Goal: Feedback & Contribution: Leave review/rating

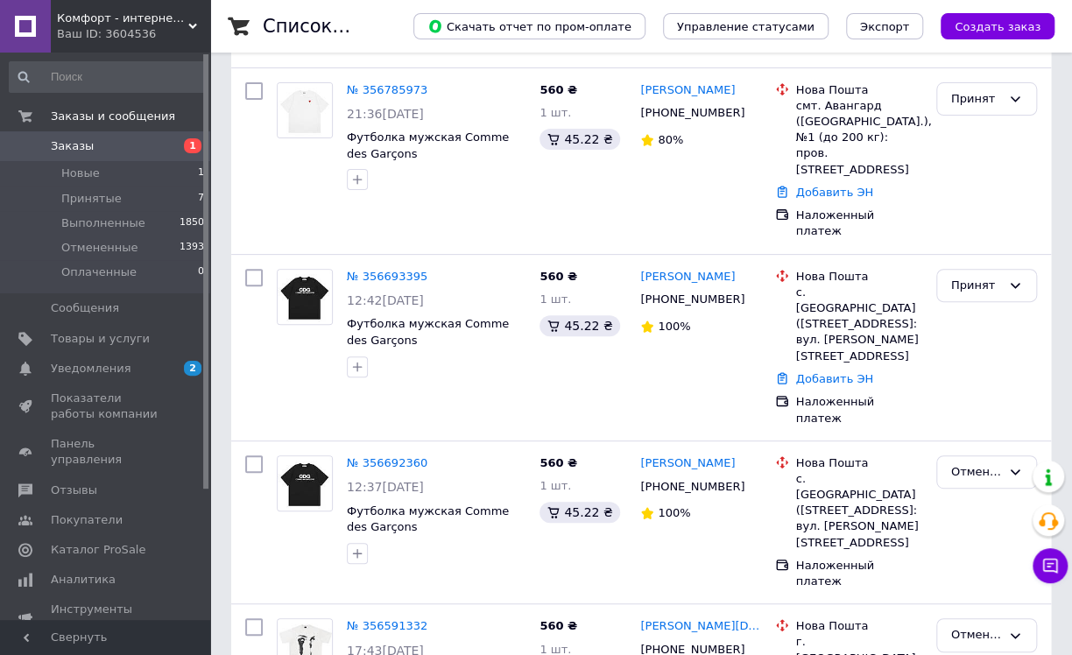
scroll to position [79, 0]
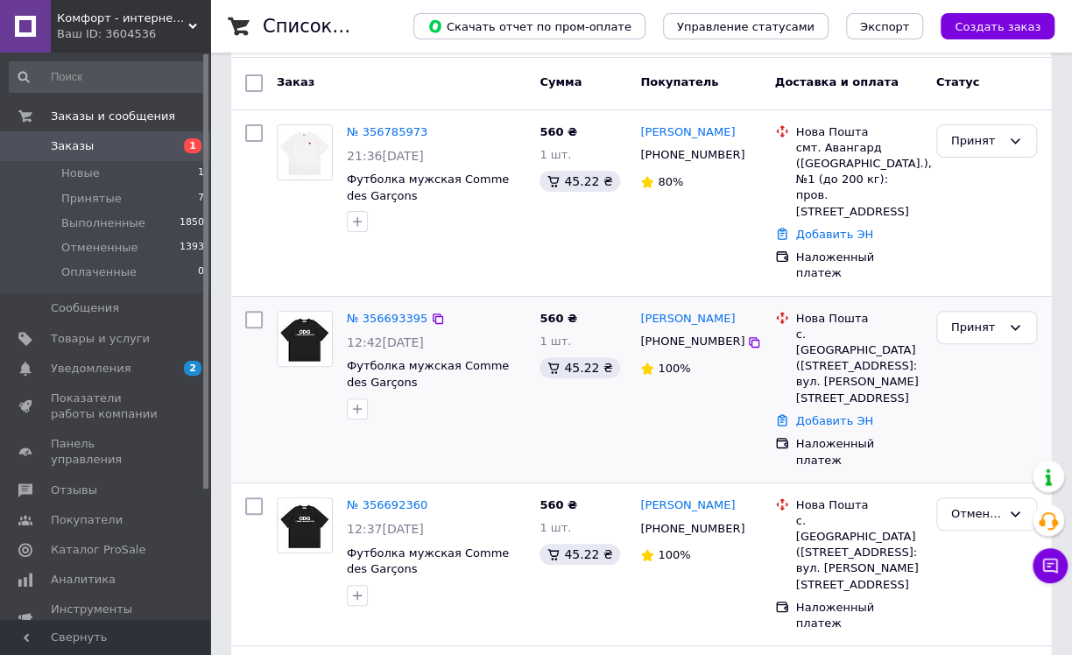
drag, startPoint x: 757, startPoint y: 265, endPoint x: 630, endPoint y: 258, distance: 127.1
click at [630, 304] on div "№ 356693395 12:42, 11.08.2025 Футболка мужская Comme des Garçons 560 ₴ 1 шт. 45…" at bounding box center [641, 390] width 806 height 172
click at [753, 332] on div "[PHONE_NUMBER]" at bounding box center [699, 342] width 123 height 20
drag, startPoint x: 748, startPoint y: 264, endPoint x: 638, endPoint y: 271, distance: 109.7
click at [638, 309] on div "[PERSON_NAME]" at bounding box center [699, 319] width 123 height 20
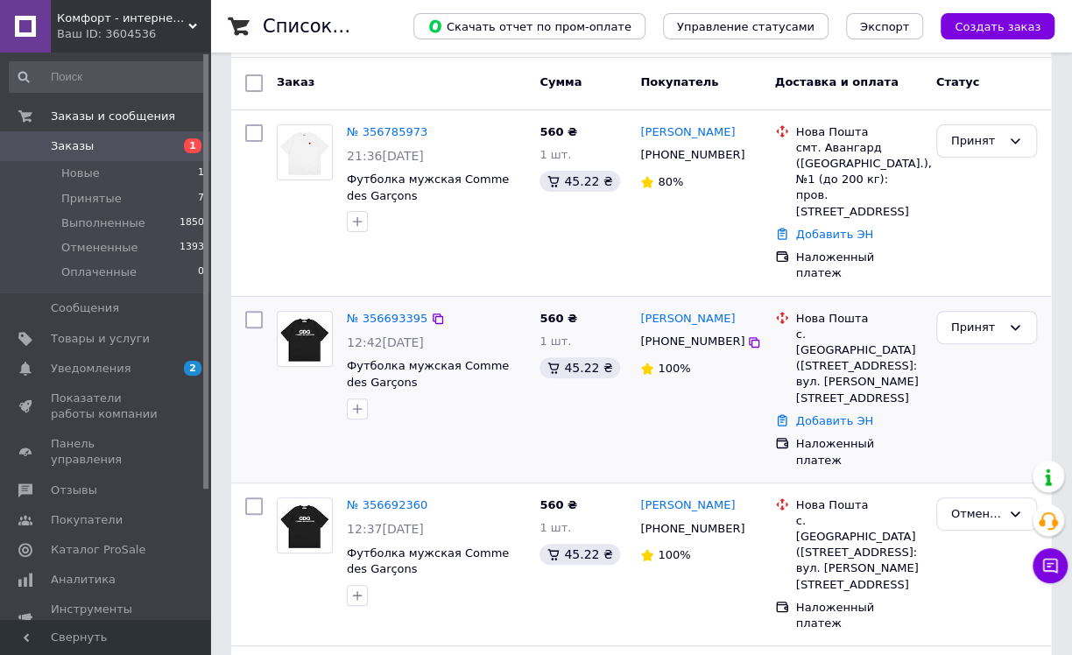
copy link "[PERSON_NAME]"
click at [805, 414] on link "Добавить ЭН" at bounding box center [834, 420] width 77 height 13
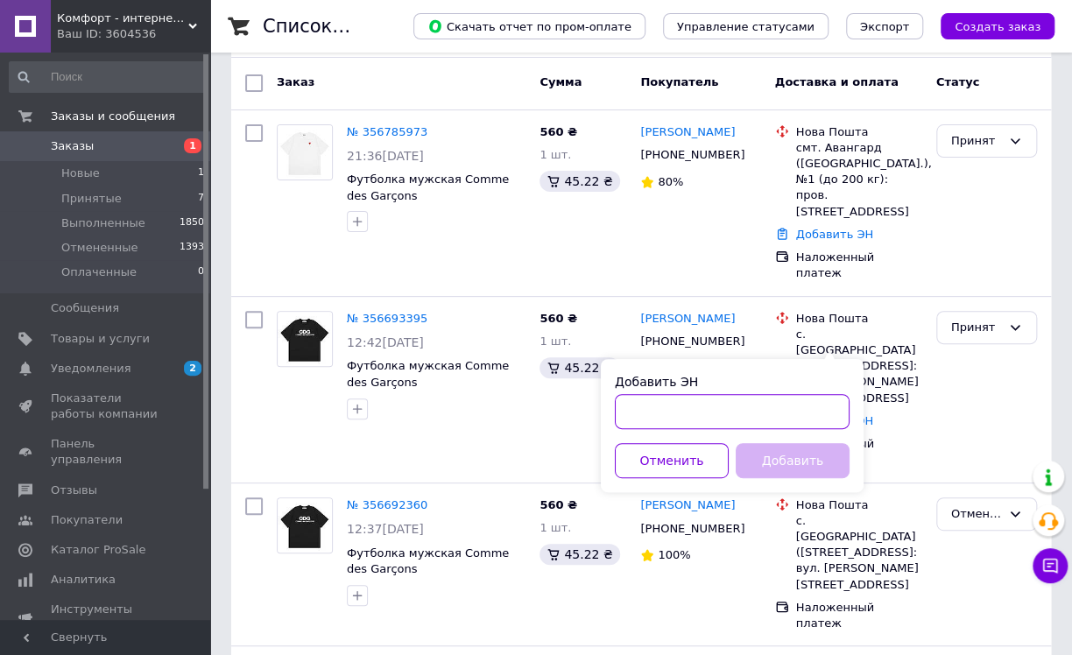
click at [627, 412] on input "Добавить ЭН" at bounding box center [732, 411] width 235 height 35
paste input "20451224757710"
type input "20451224757710"
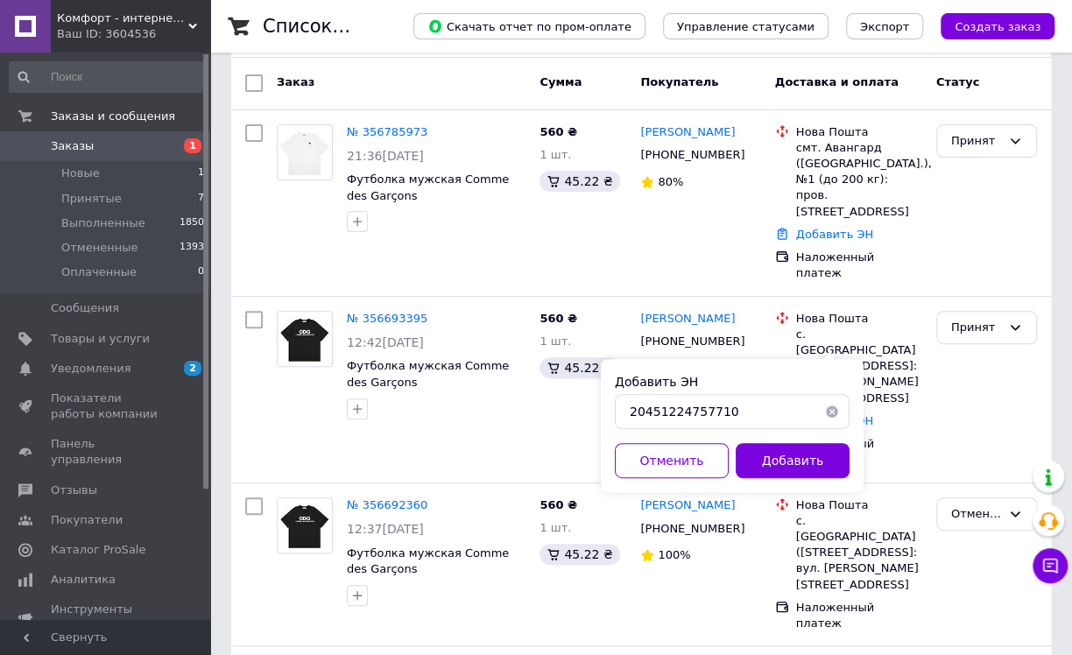
click at [732, 461] on div "Добавить" at bounding box center [792, 460] width 121 height 35
click at [747, 461] on button "Добавить" at bounding box center [792, 460] width 114 height 35
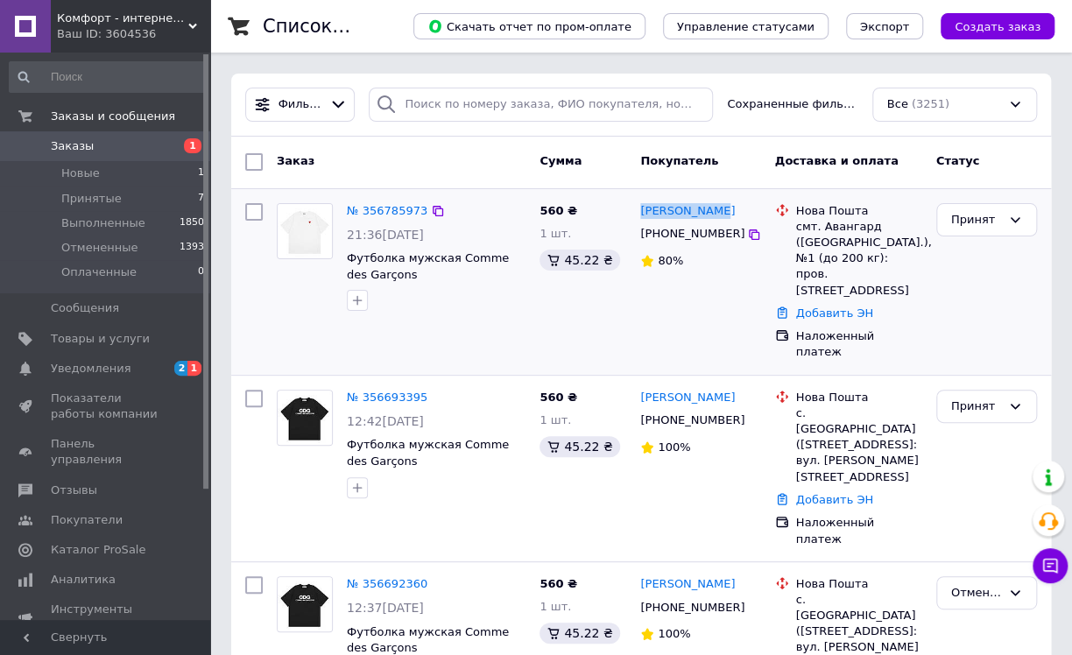
drag, startPoint x: 711, startPoint y: 212, endPoint x: 638, endPoint y: 214, distance: 72.7
click at [638, 214] on div "[PERSON_NAME]" at bounding box center [687, 211] width 98 height 20
copy link "[PERSON_NAME]"
click at [829, 306] on link "Добавить ЭН" at bounding box center [834, 312] width 77 height 13
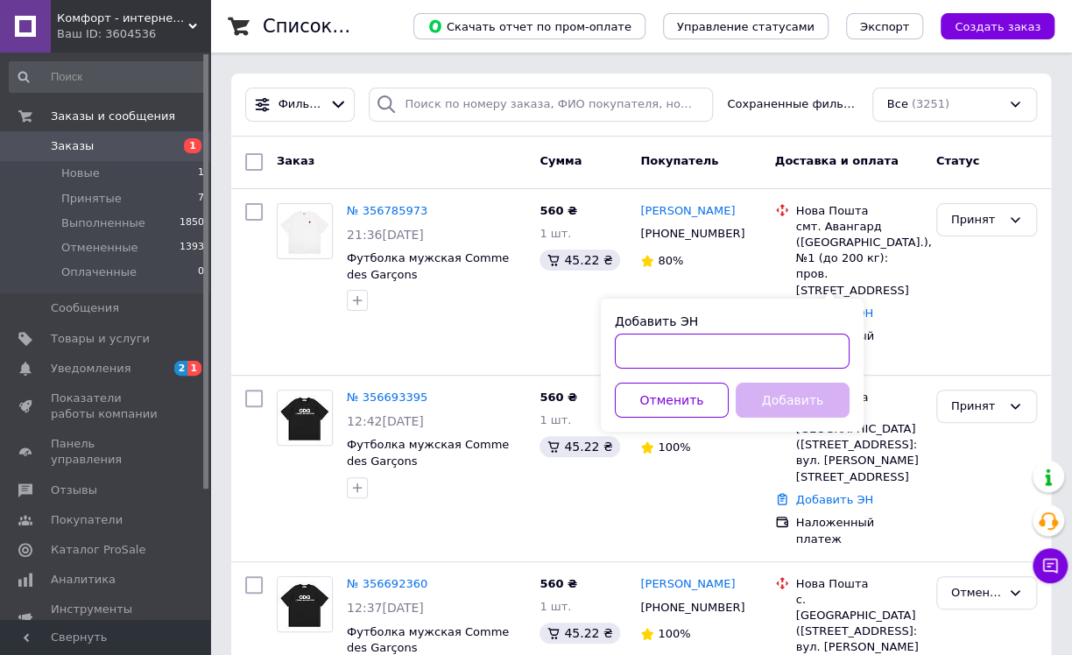
paste input "20451224830696"
type input "20451224830696"
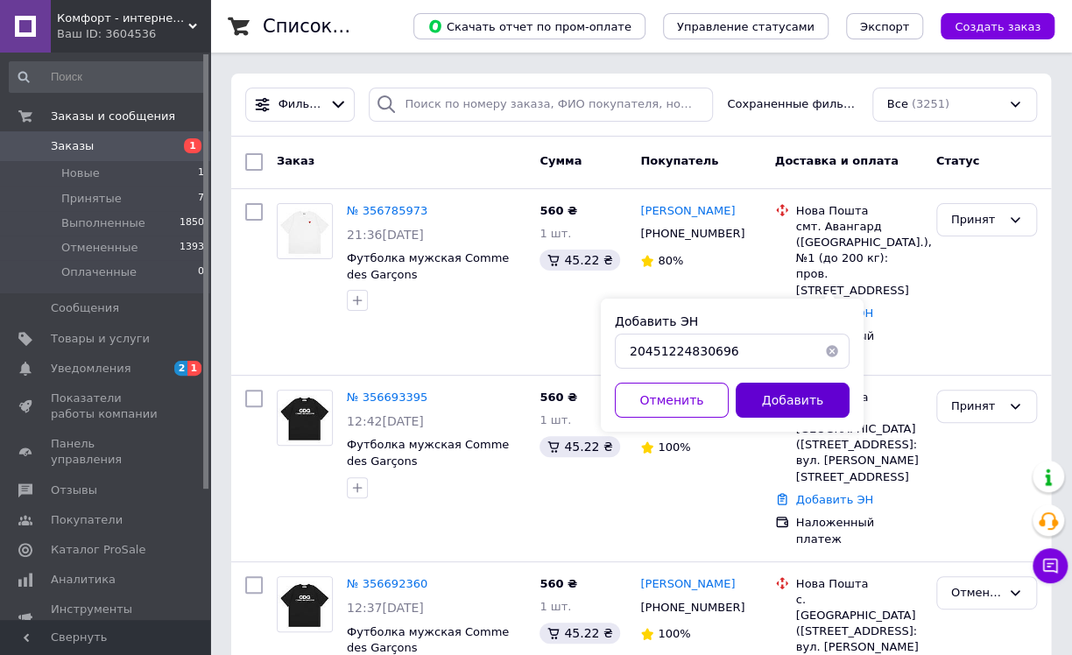
click at [747, 395] on button "Добавить" at bounding box center [792, 400] width 114 height 35
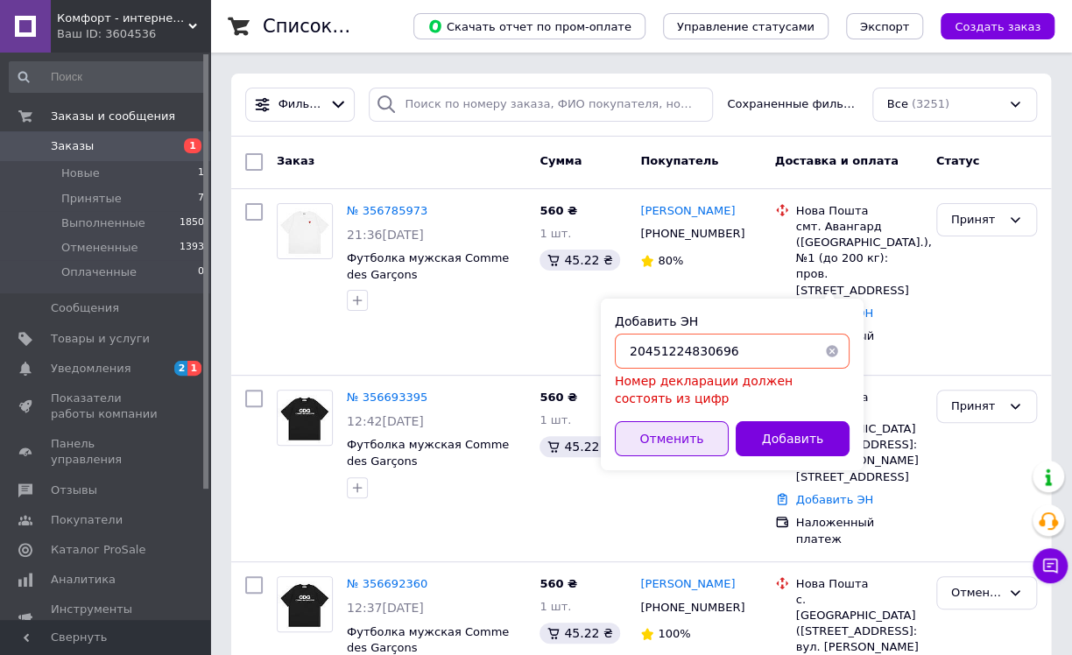
click at [687, 429] on button "Отменить" at bounding box center [672, 438] width 114 height 35
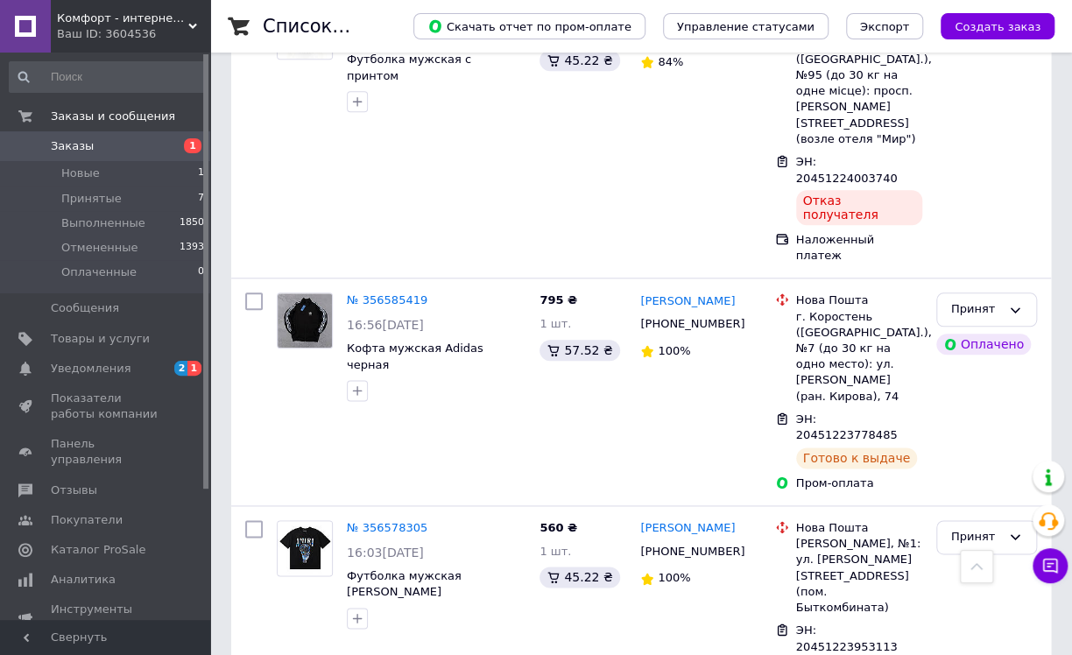
scroll to position [796, 0]
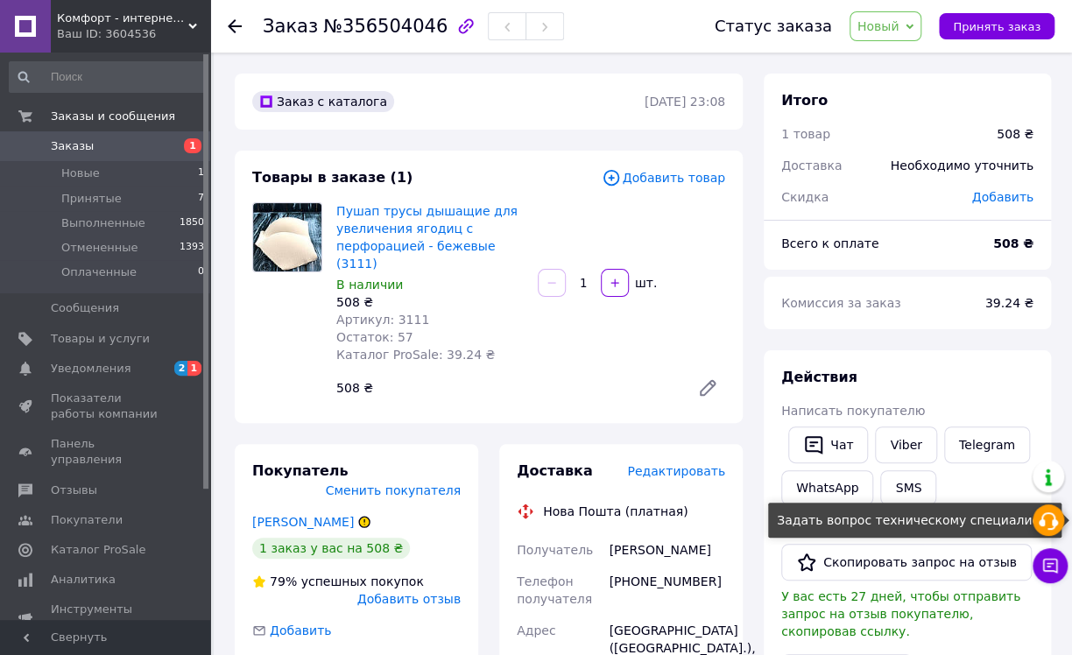
click at [1038, 517] on icon at bounding box center [1048, 520] width 21 height 21
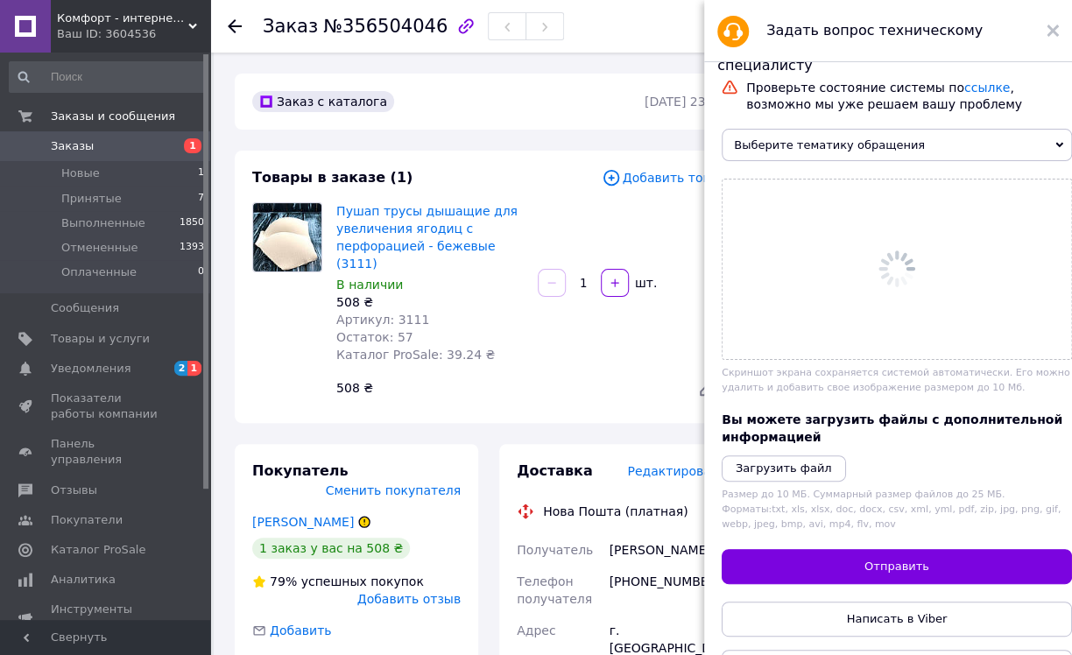
click at [889, 158] on span "Выберите тематику обращения" at bounding box center [896, 145] width 350 height 32
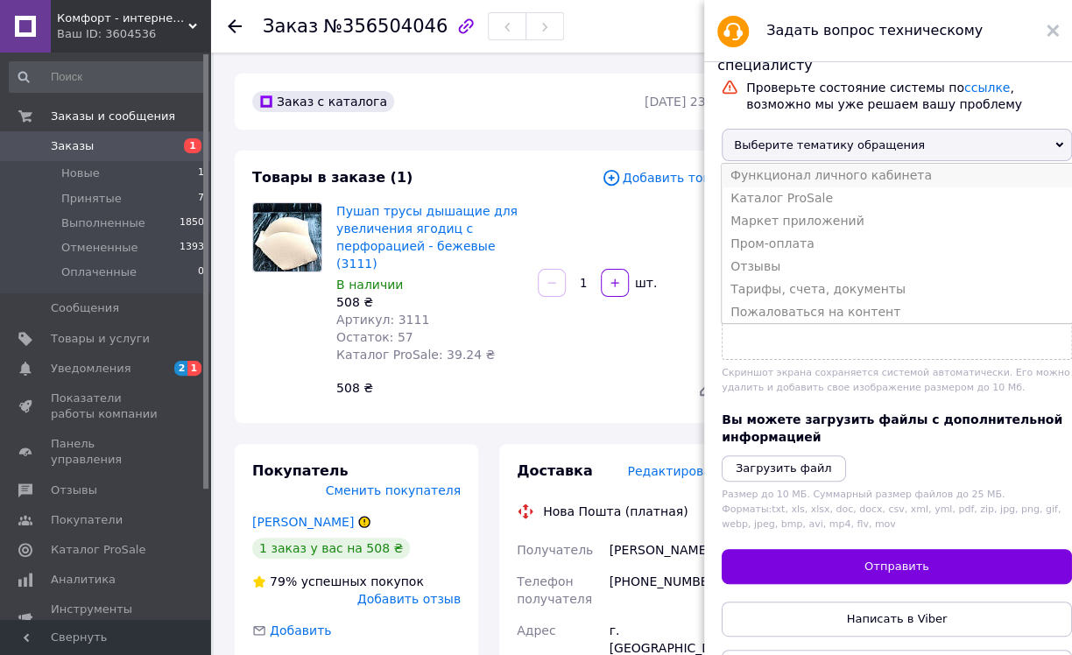
click at [875, 176] on li "Функционал личного кабинета" at bounding box center [896, 175] width 350 height 23
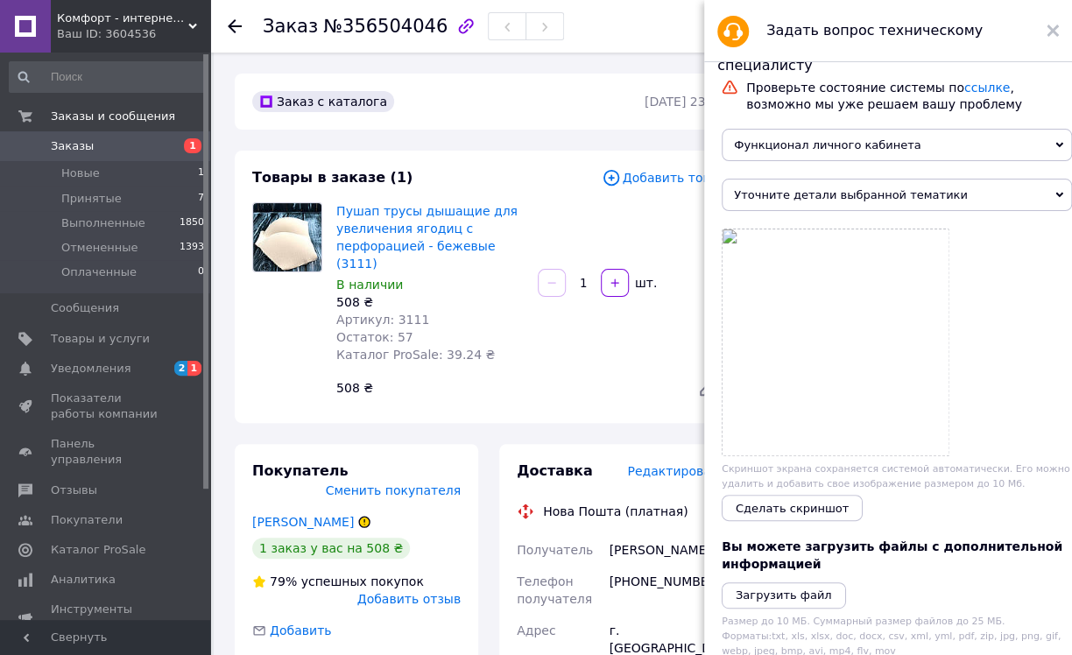
click at [872, 198] on span "Уточните детали выбранной тематики" at bounding box center [896, 195] width 350 height 32
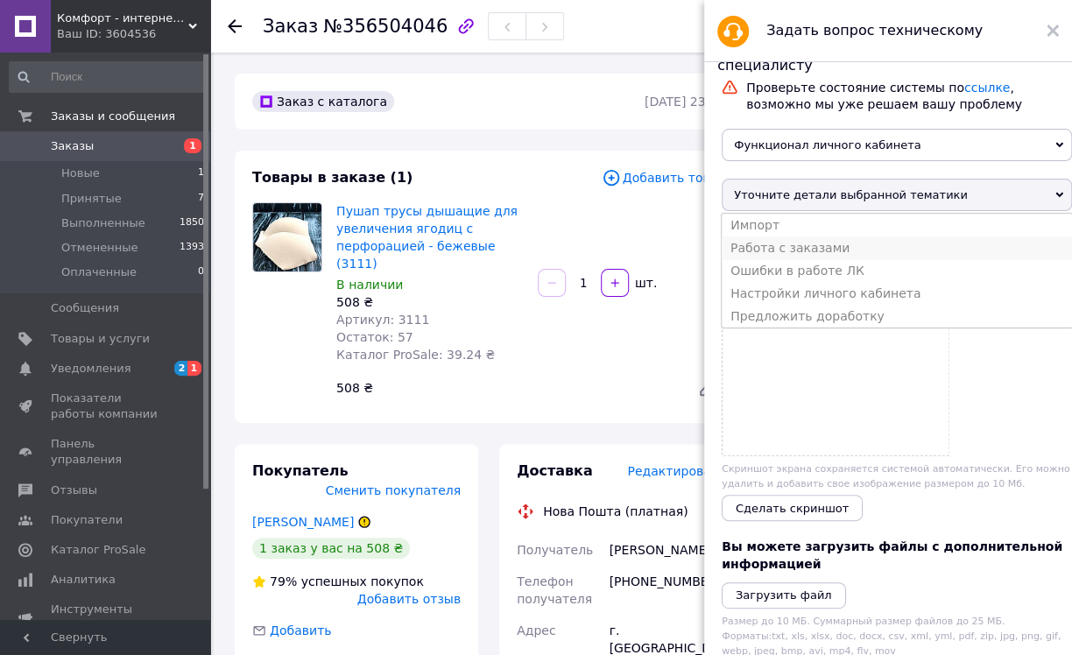
click at [834, 258] on li "Работа с заказами" at bounding box center [896, 247] width 350 height 23
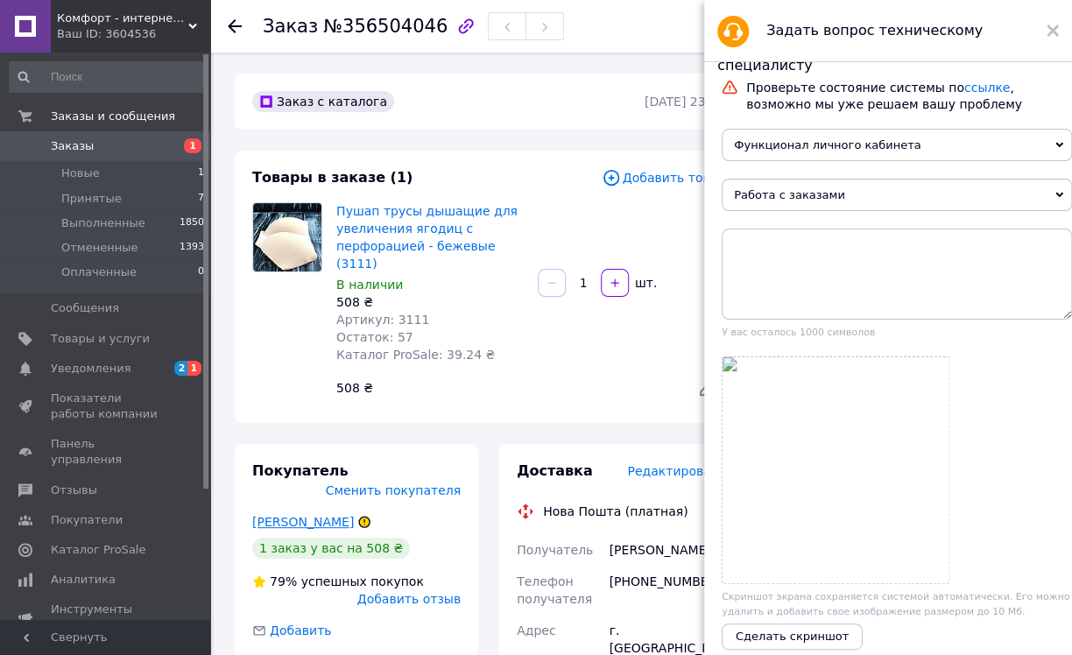
click at [288, 515] on link "Алоян Сусанна" at bounding box center [303, 522] width 102 height 14
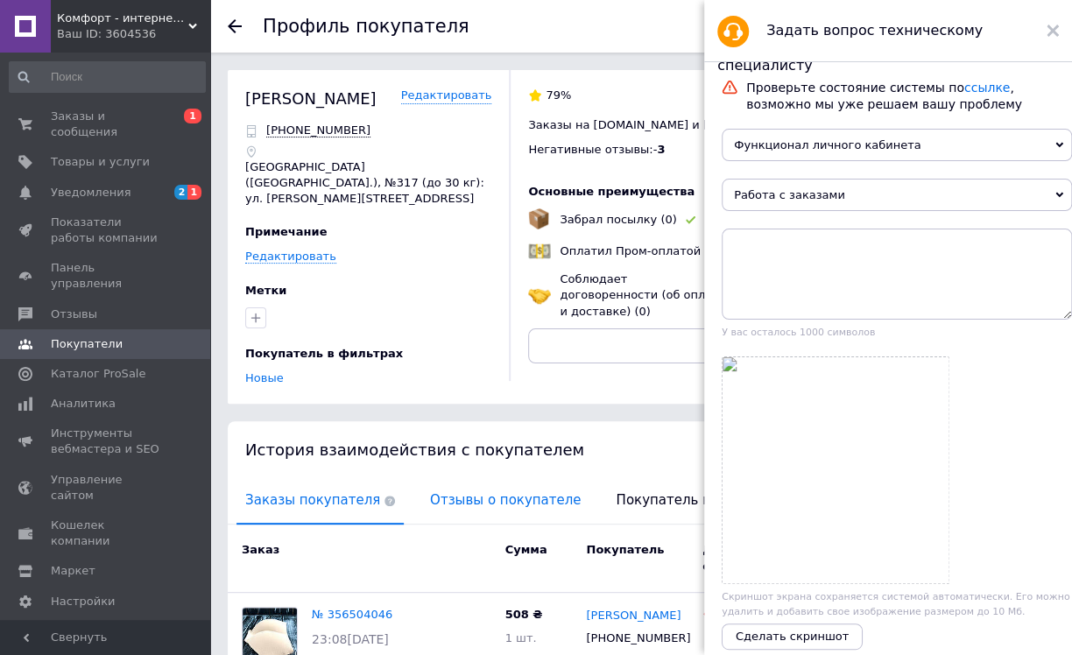
click at [512, 491] on span "Отзывы о покупателе" at bounding box center [505, 500] width 168 height 45
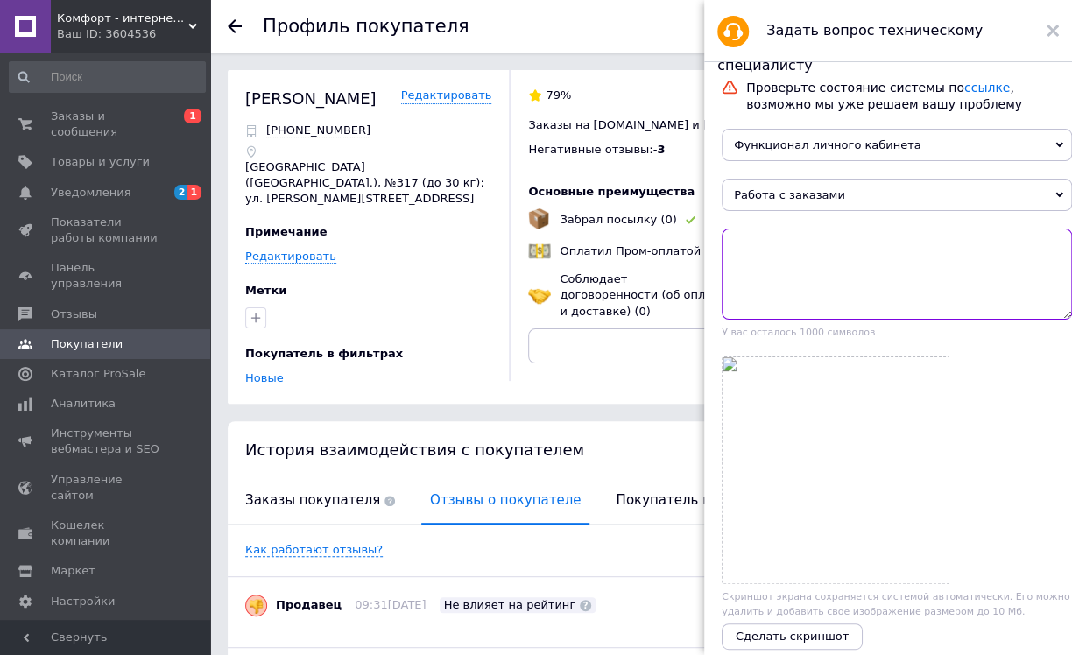
click at [761, 288] on textarea at bounding box center [896, 274] width 350 height 91
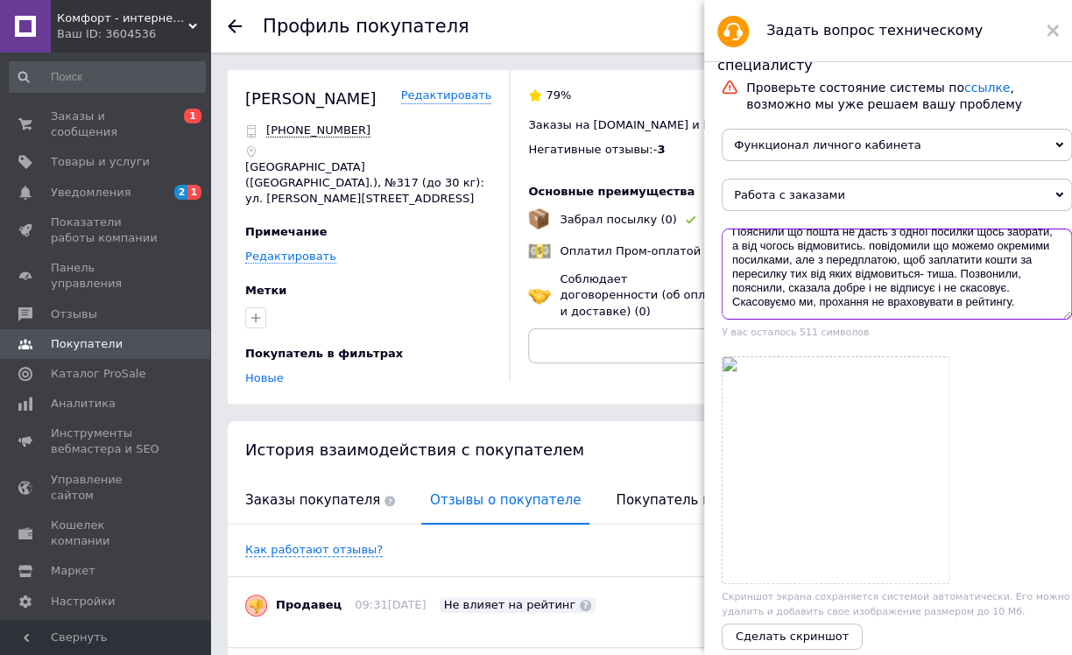
scroll to position [70, 0]
type textarea "Людина замовила білизну не того розміру що потрібно, попросила показати чи є на…"
click at [798, 640] on span "Сделать скриншот" at bounding box center [791, 636] width 113 height 13
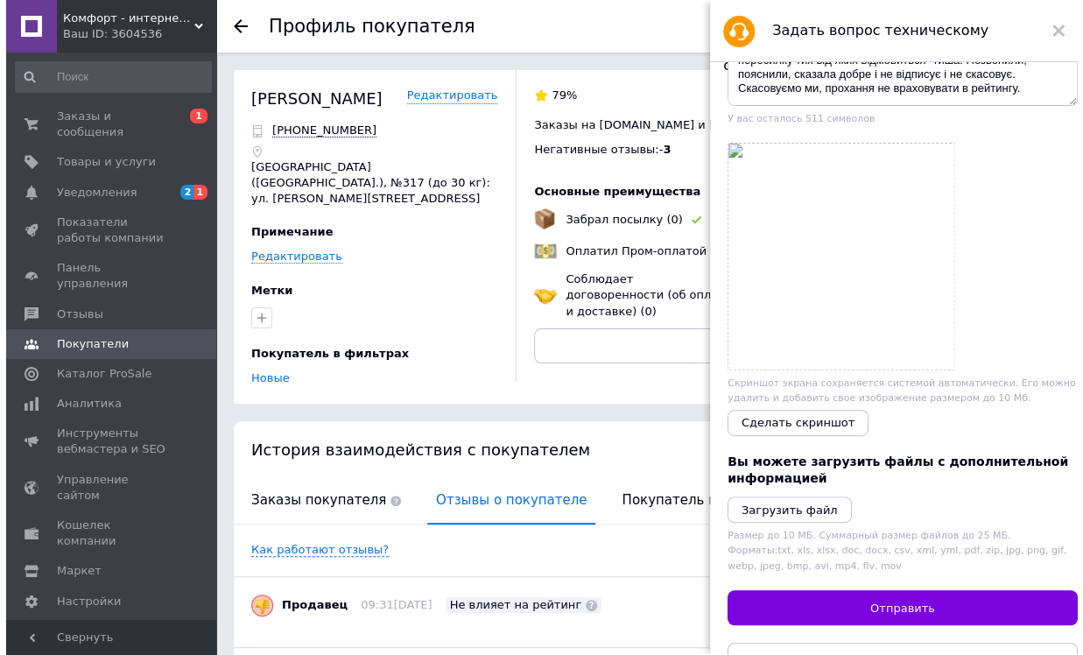
scroll to position [316, 0]
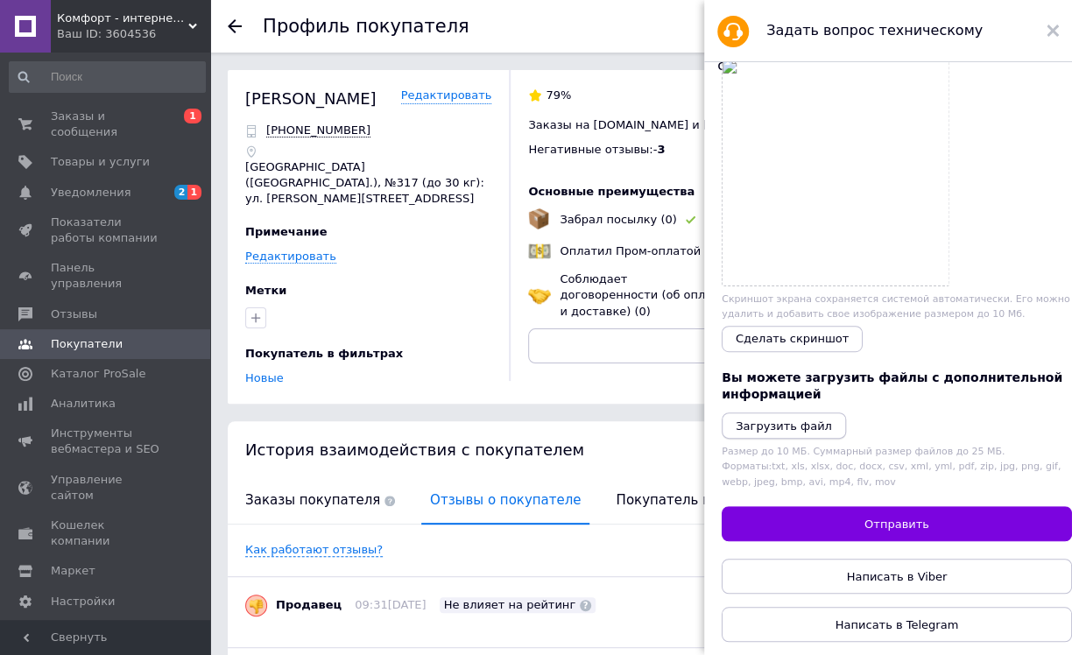
click at [773, 426] on button "Загрузить файл" at bounding box center [783, 425] width 124 height 26
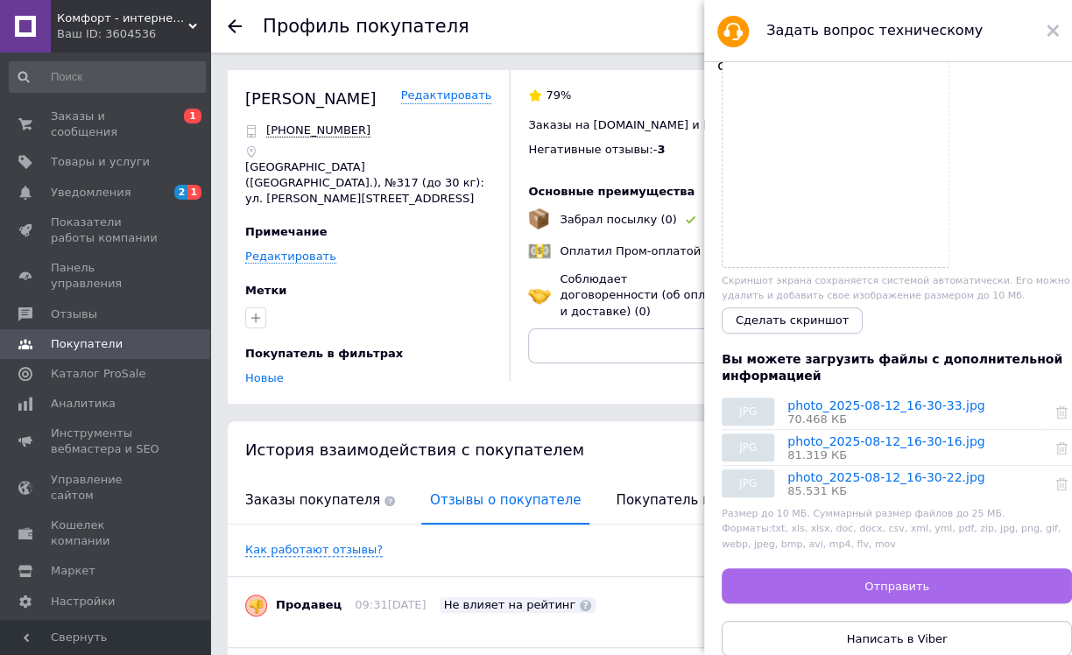
click at [834, 588] on button "Отправить" at bounding box center [896, 585] width 350 height 35
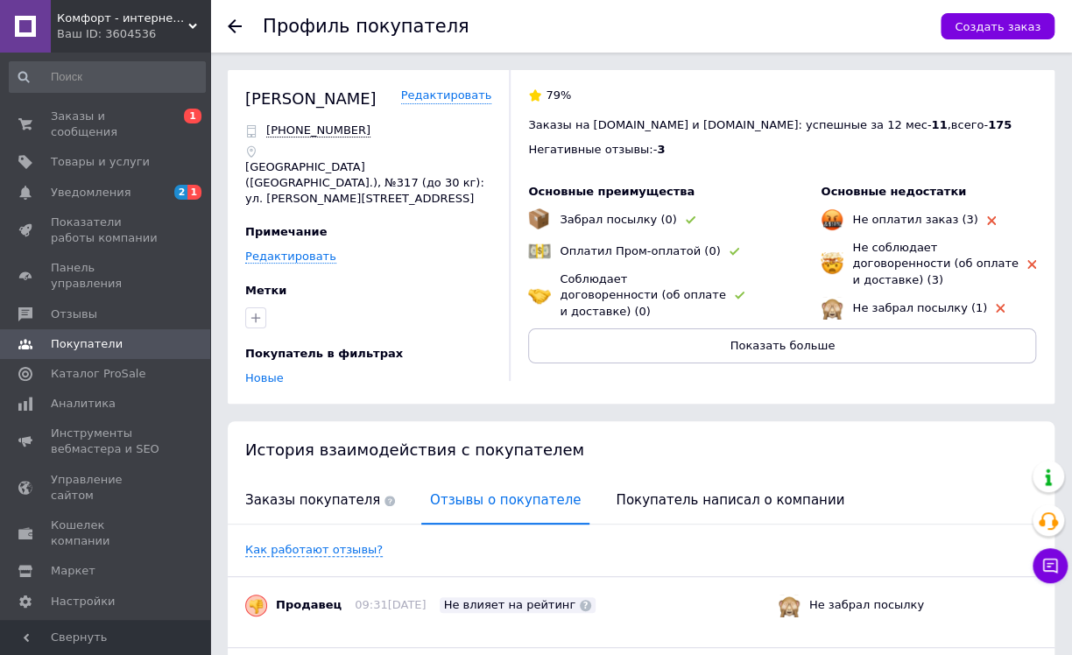
click at [229, 21] on icon at bounding box center [235, 26] width 14 height 14
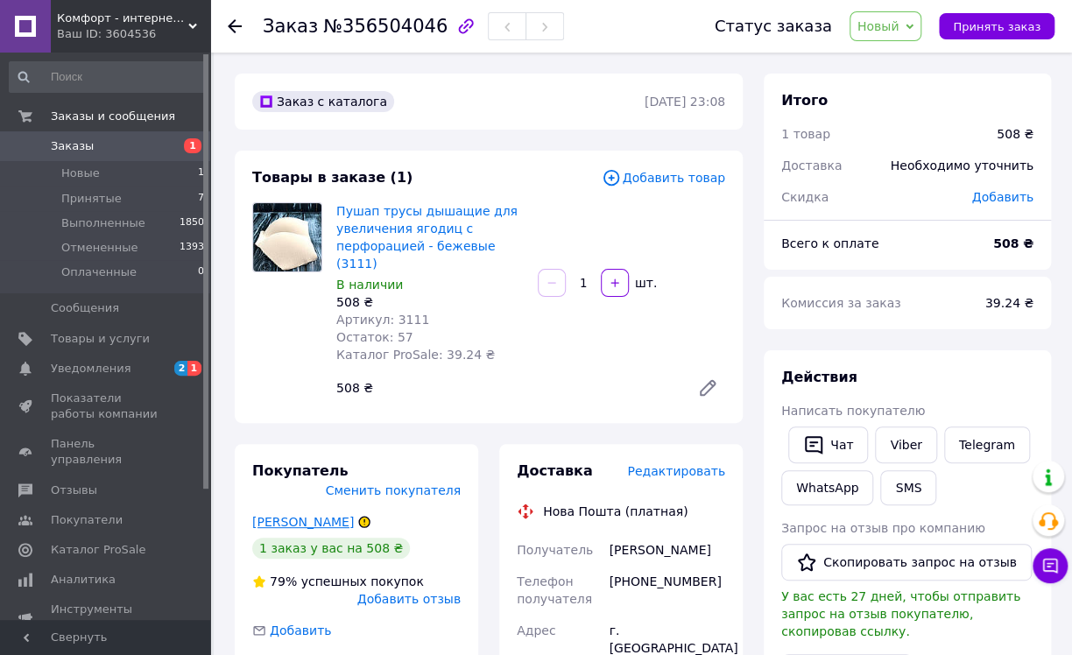
click at [315, 515] on link "Алоян Сусанна" at bounding box center [303, 522] width 102 height 14
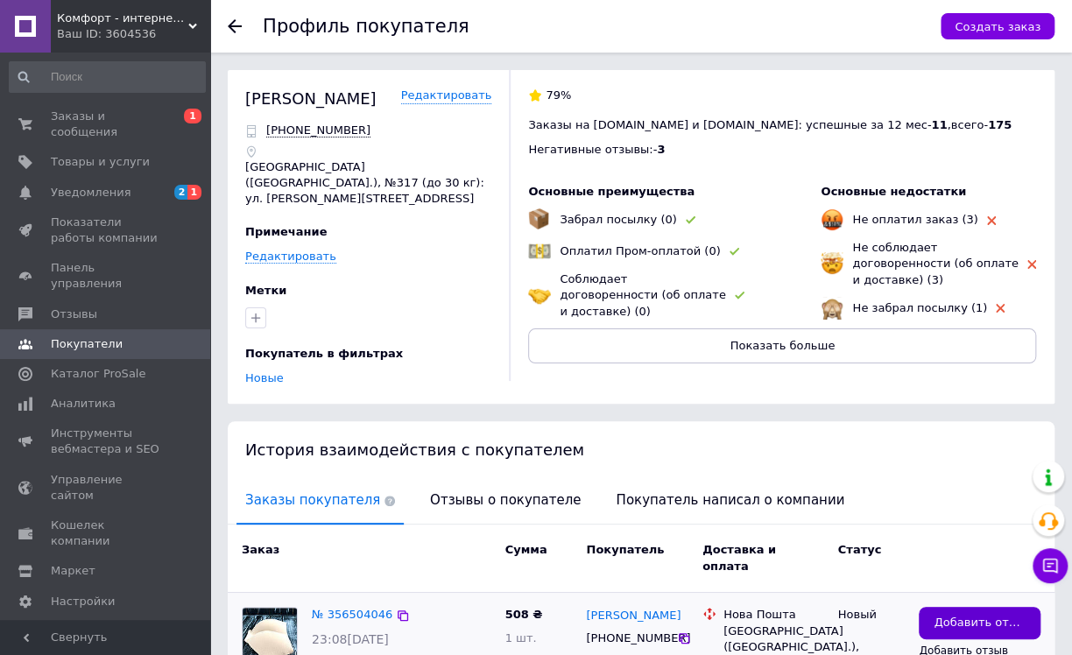
click at [1007, 615] on span "Добавить отзыв" at bounding box center [979, 623] width 92 height 17
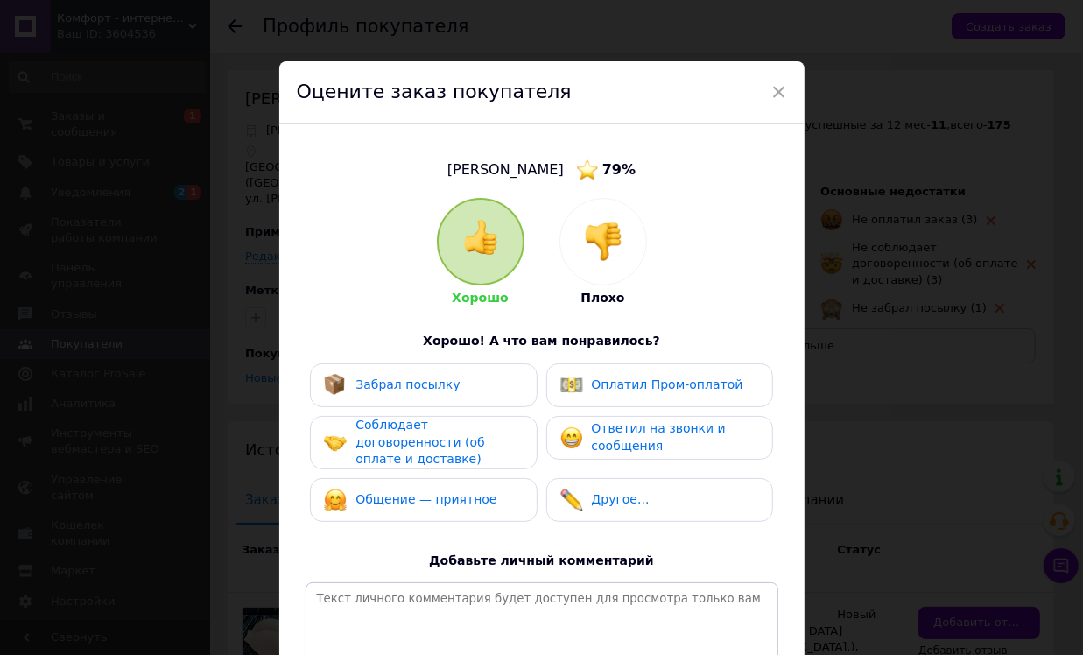
click at [595, 285] on div "Плохо" at bounding box center [603, 252] width 88 height 109
click at [598, 298] on span "Плохо" at bounding box center [602, 298] width 44 height 14
click at [604, 227] on img at bounding box center [603, 241] width 39 height 39
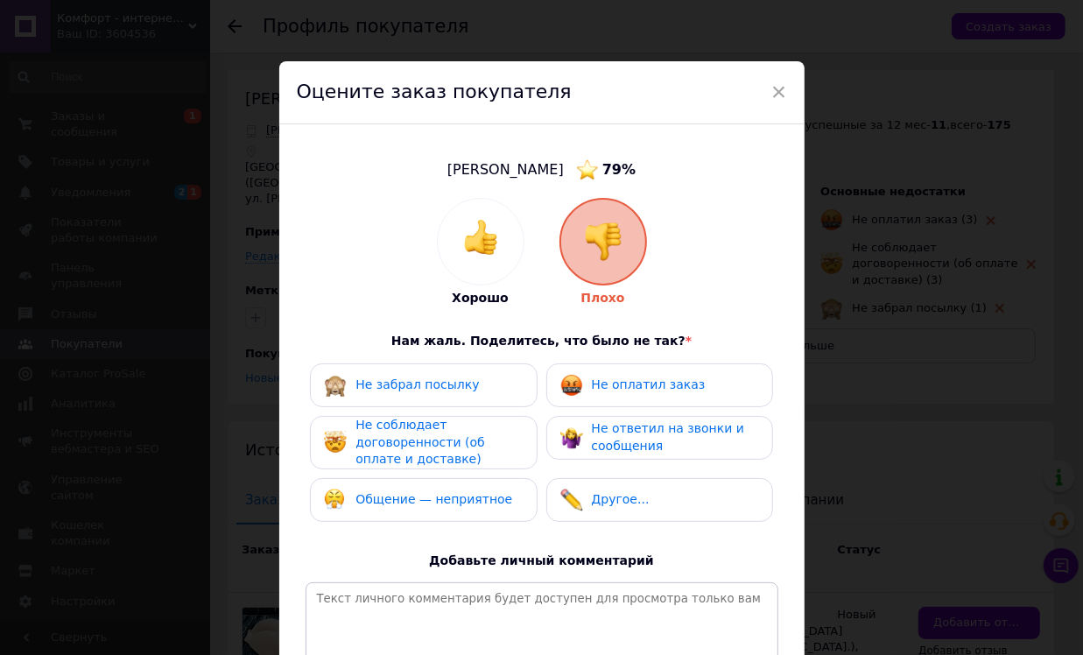
click at [510, 510] on div "Общение — неприятное" at bounding box center [423, 500] width 227 height 44
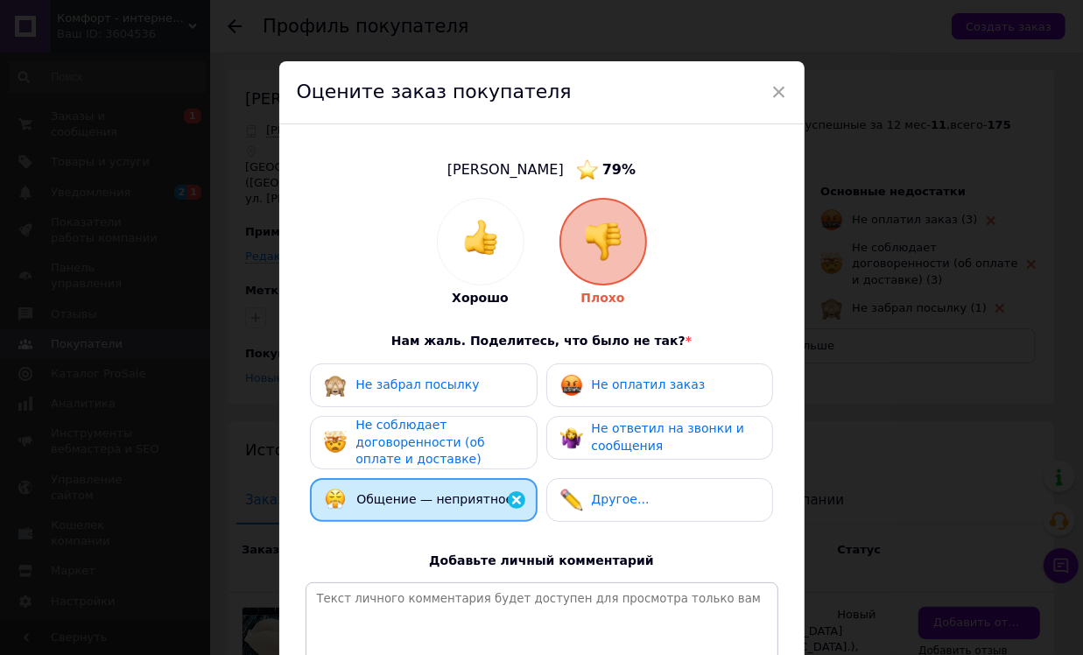
click at [553, 510] on div "Другое..." at bounding box center [659, 500] width 227 height 44
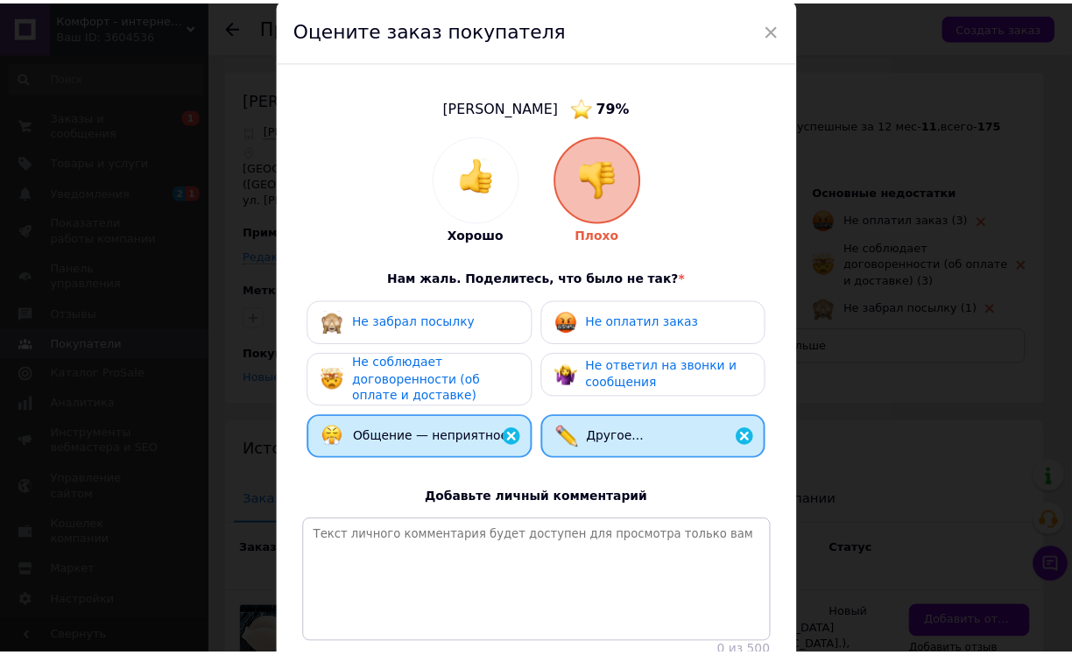
scroll to position [158, 0]
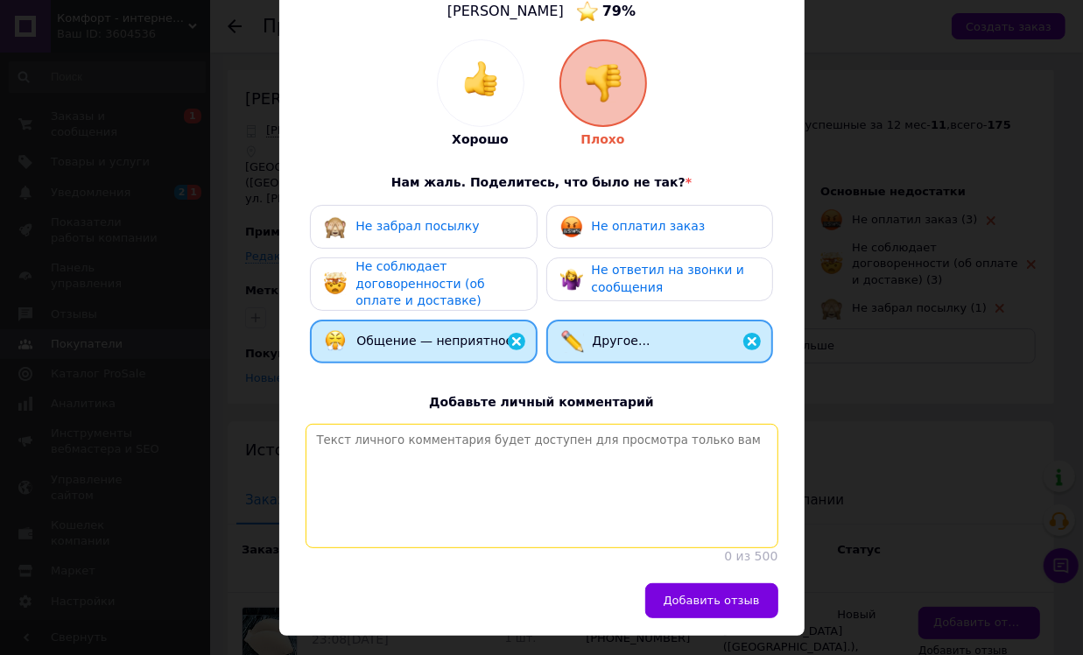
click at [451, 455] on textarea at bounding box center [542, 486] width 473 height 124
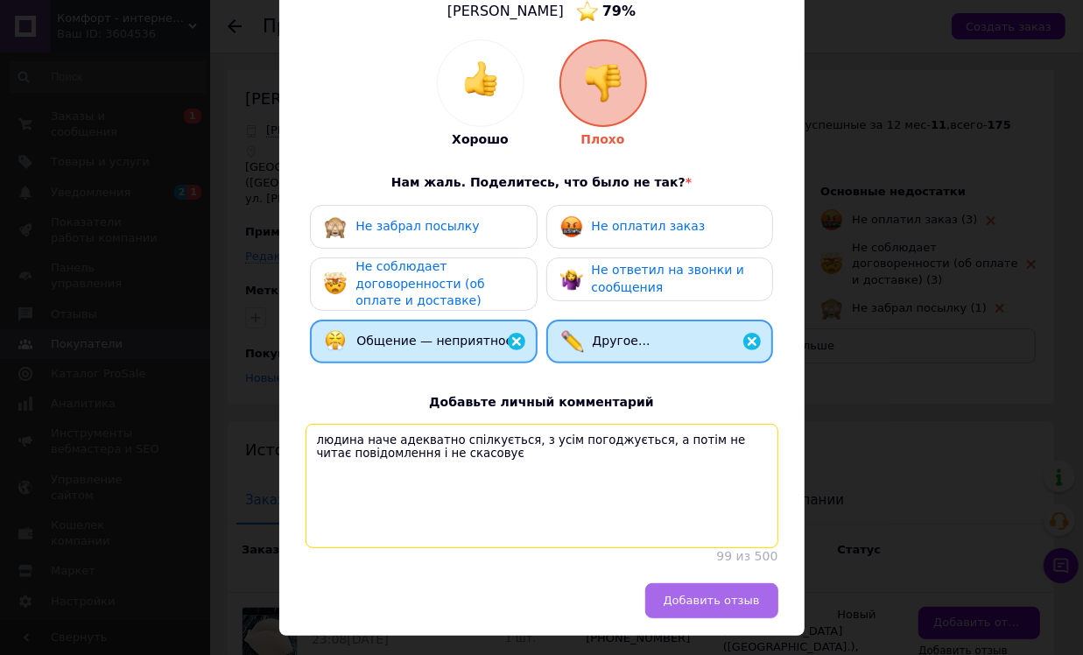
type textarea "людина наче адекватно спілкується, з усім погоджується, а потім не читає повідо…"
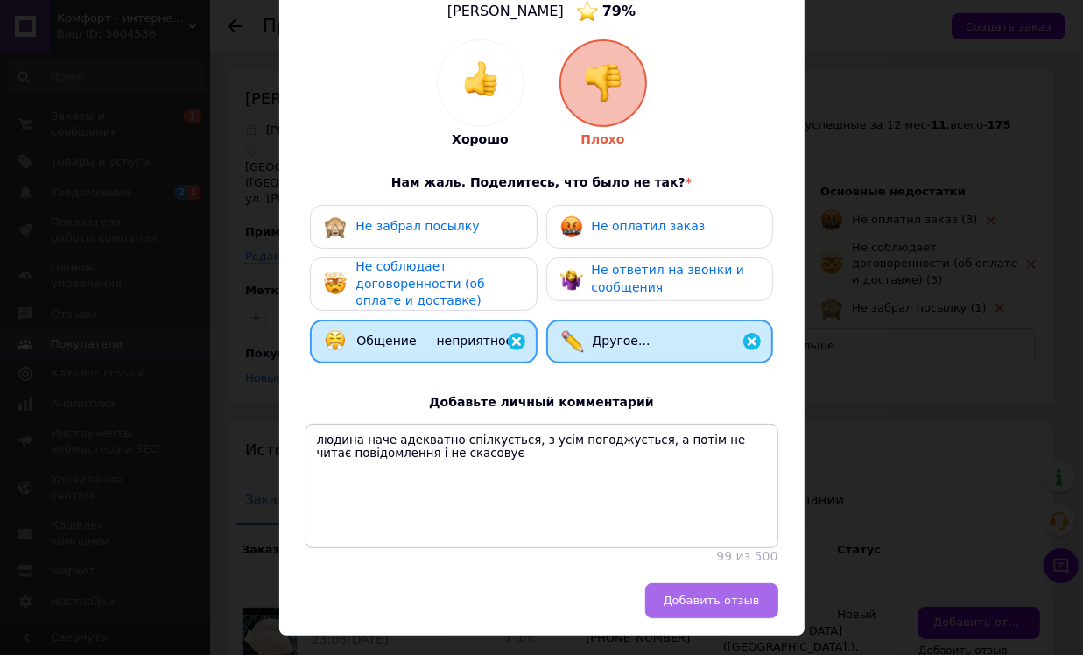
click at [722, 607] on span "Добавить отзыв" at bounding box center [712, 600] width 96 height 13
